Goal: Navigation & Orientation: Find specific page/section

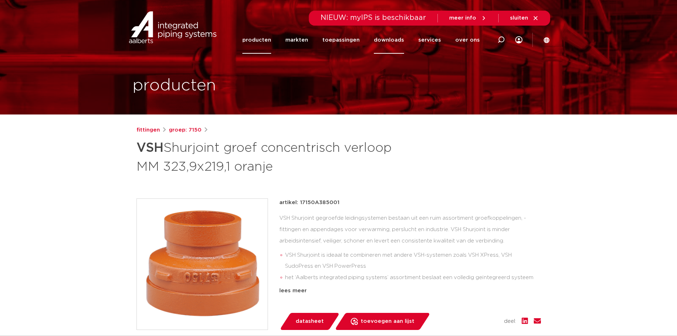
click at [393, 38] on link "downloads" at bounding box center [389, 39] width 30 height 27
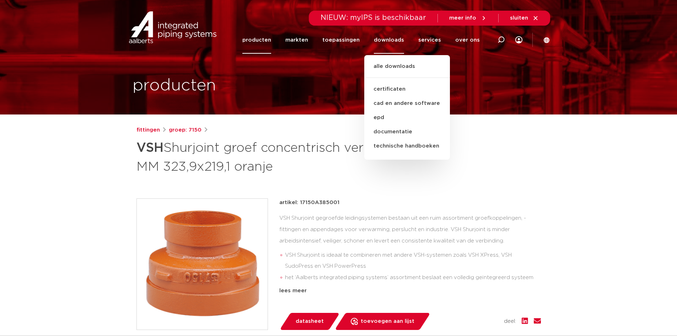
click at [260, 41] on link "producten" at bounding box center [257, 39] width 29 height 27
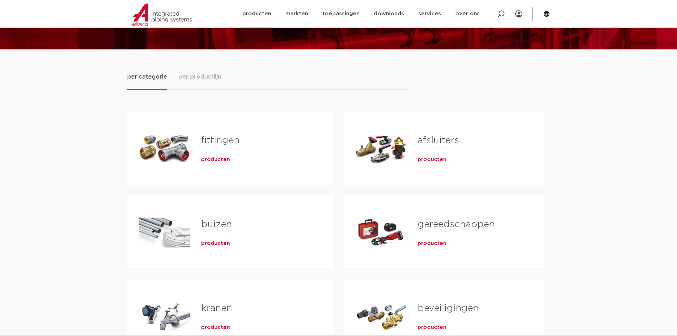
scroll to position [59, 0]
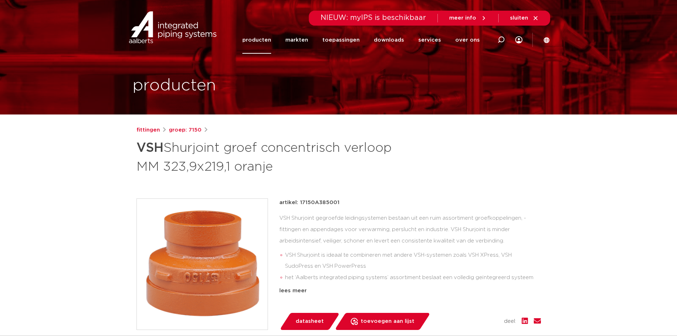
click at [271, 36] on link "producten" at bounding box center [257, 39] width 29 height 27
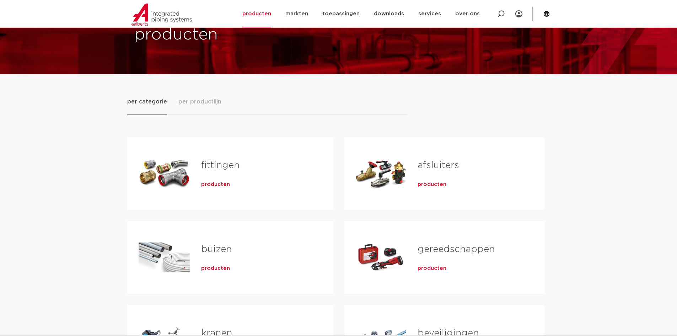
scroll to position [30, 0]
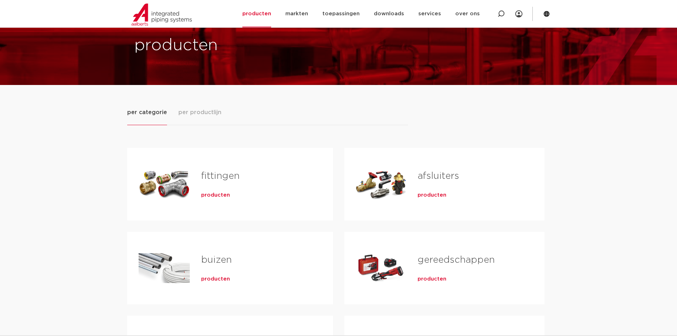
click at [208, 114] on span "per productlijn" at bounding box center [200, 112] width 43 height 9
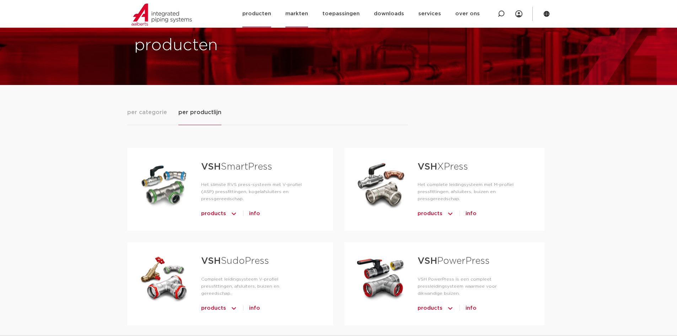
click at [305, 12] on link "markten" at bounding box center [297, 13] width 23 height 27
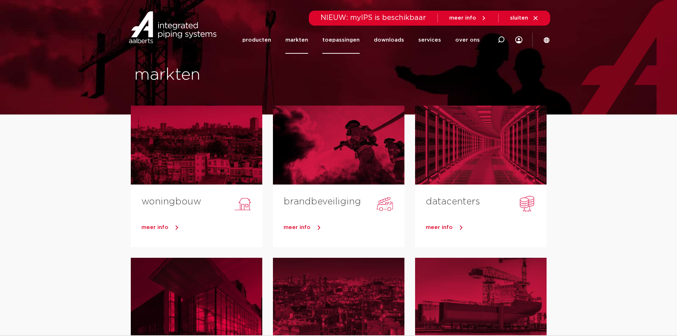
click at [358, 35] on link "toepassingen" at bounding box center [341, 39] width 37 height 27
